Goal: Understand process/instructions: Learn about a topic

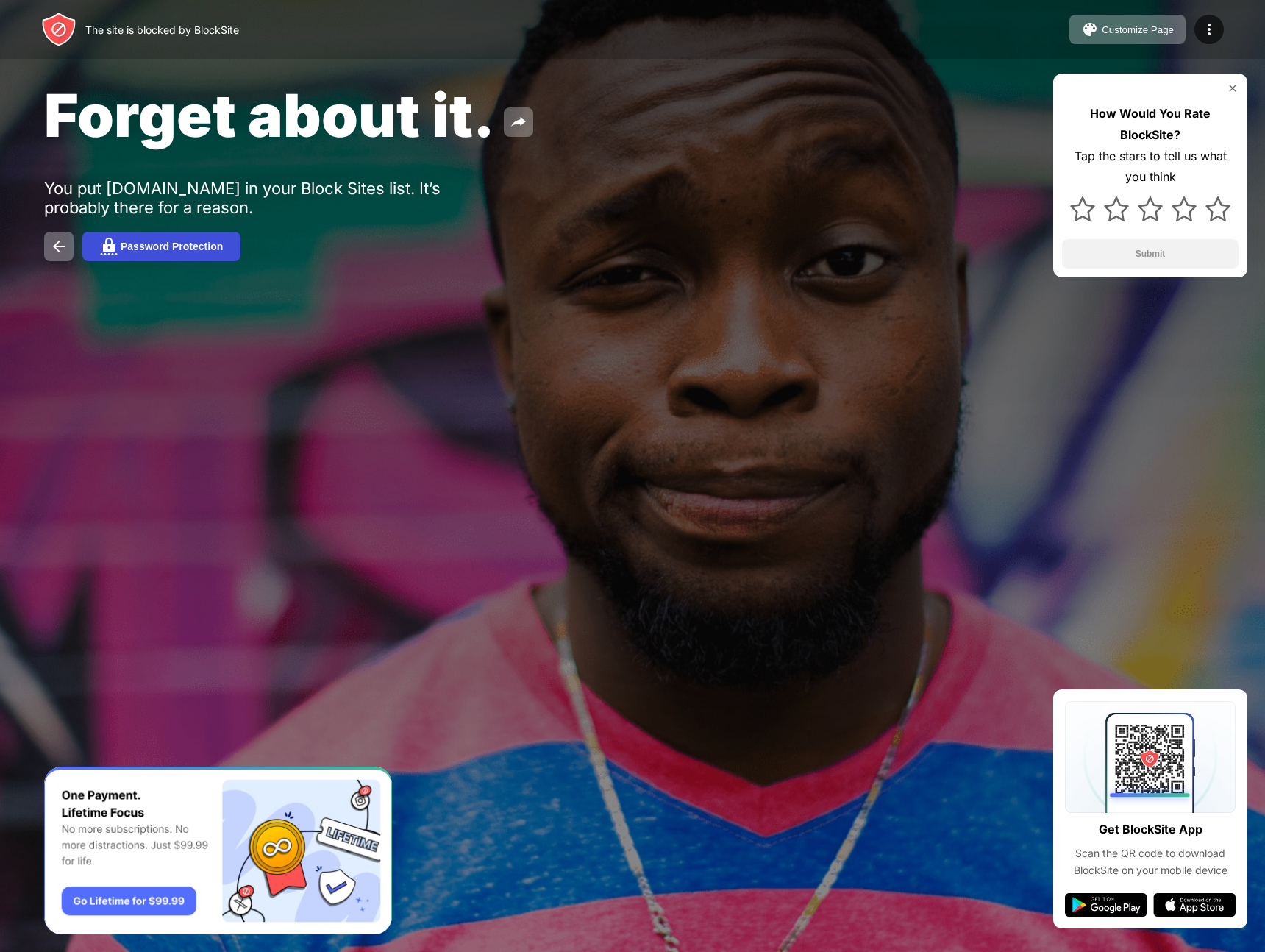
click at [127, 247] on div "Password Protection" at bounding box center [171, 246] width 102 height 12
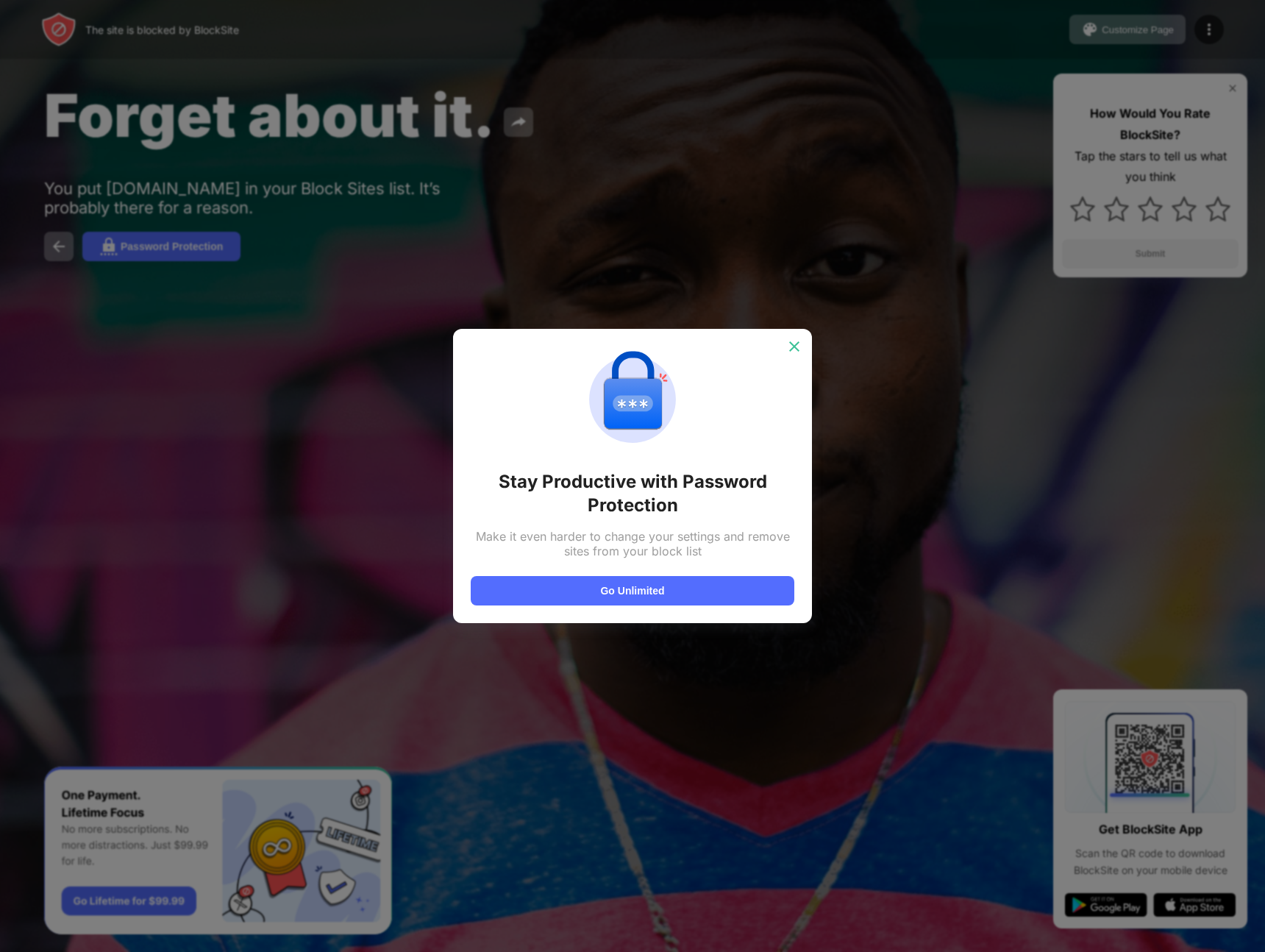
click at [788, 347] on img at bounding box center [794, 346] width 14 height 14
